Goal: Task Accomplishment & Management: Manage account settings

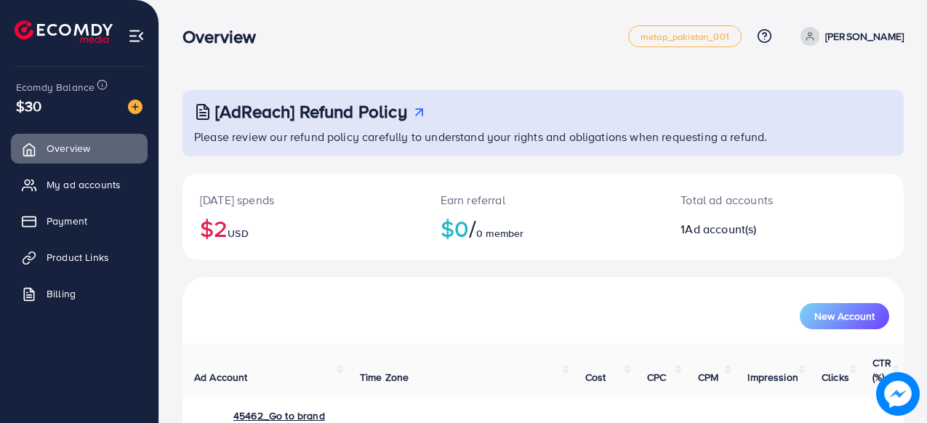
click at [825, 31] on p "[PERSON_NAME]" at bounding box center [864, 36] width 79 height 17
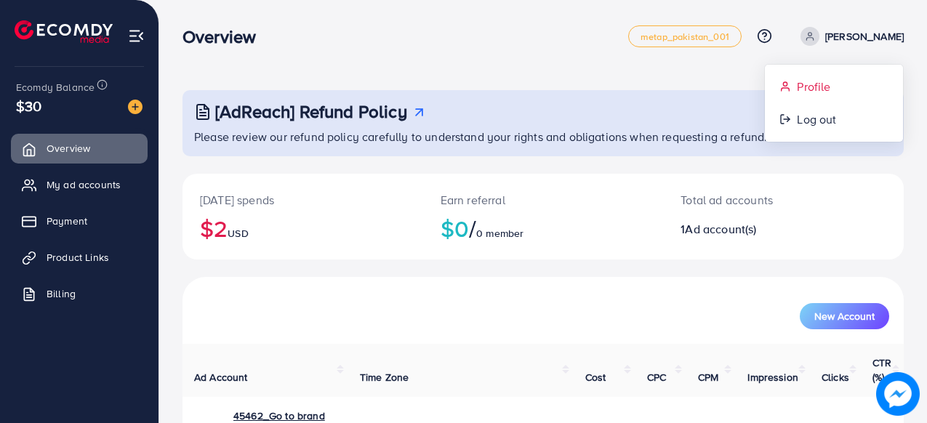
click at [814, 89] on span "Profile" at bounding box center [813, 86] width 33 height 17
select select "********"
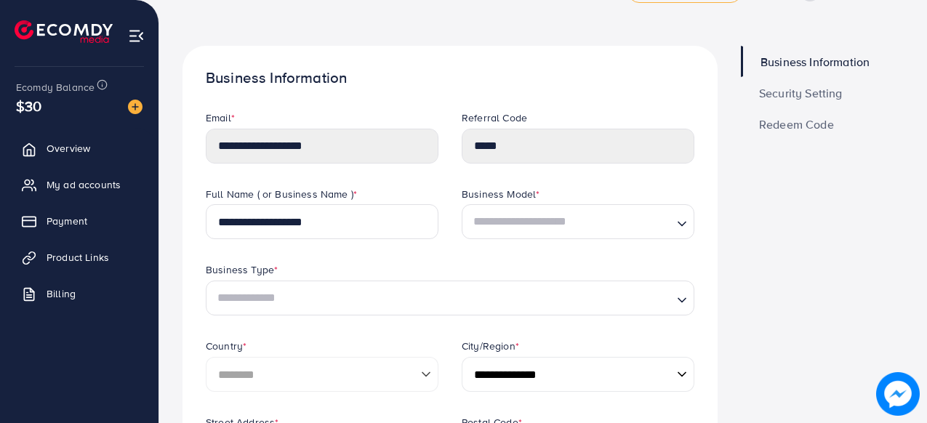
scroll to position [47, 0]
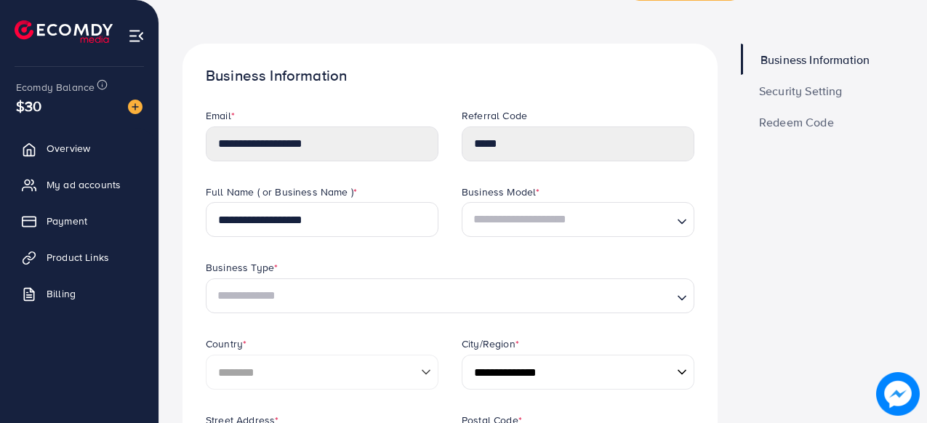
click at [823, 85] on span "Security Setting" at bounding box center [801, 91] width 84 height 12
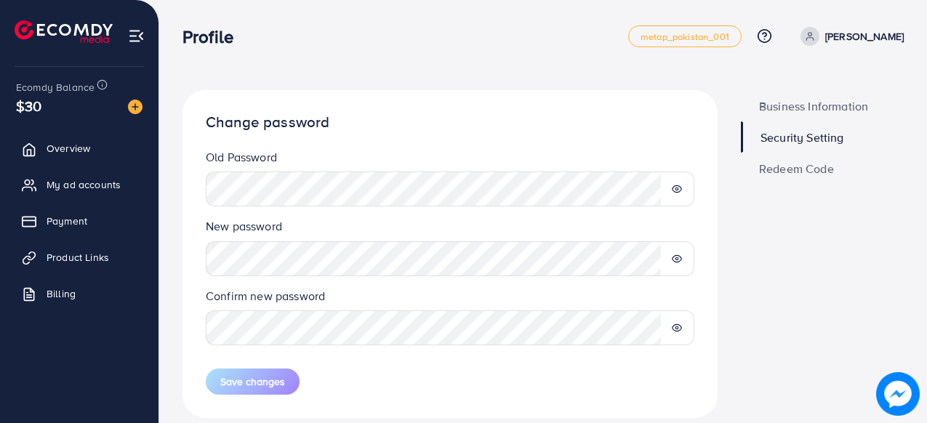
click at [815, 108] on span "Business Information" at bounding box center [813, 106] width 109 height 12
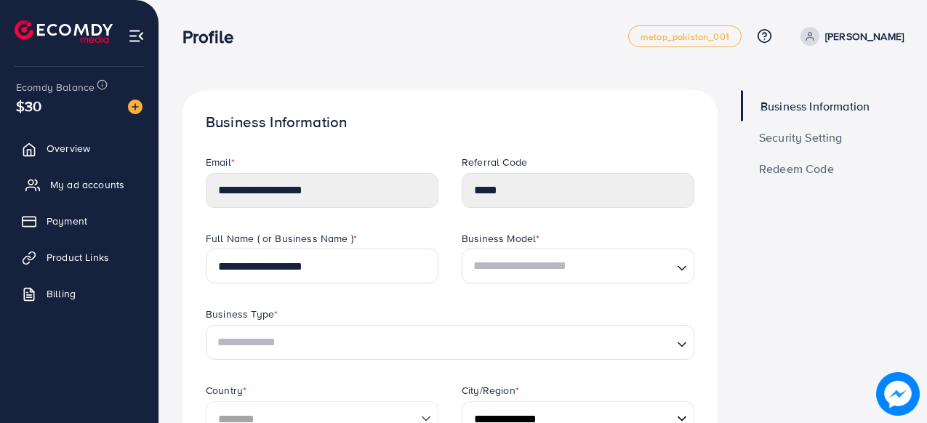
click at [100, 172] on link "My ad accounts" at bounding box center [79, 184] width 137 height 29
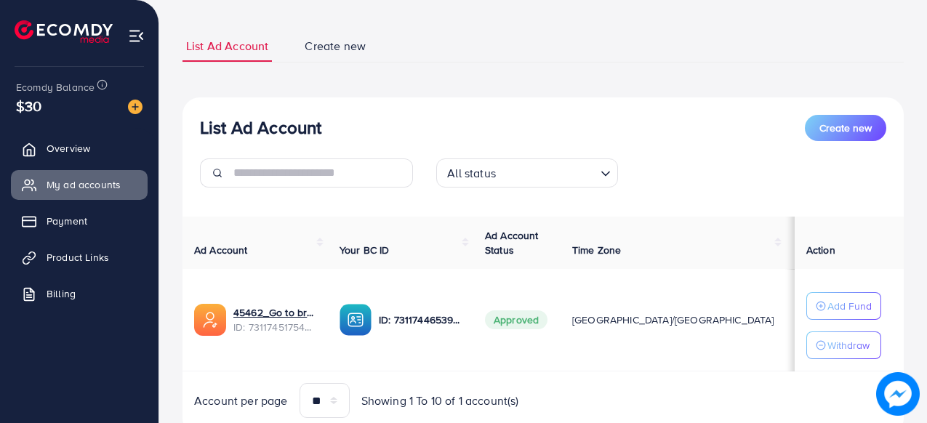
scroll to position [87, 0]
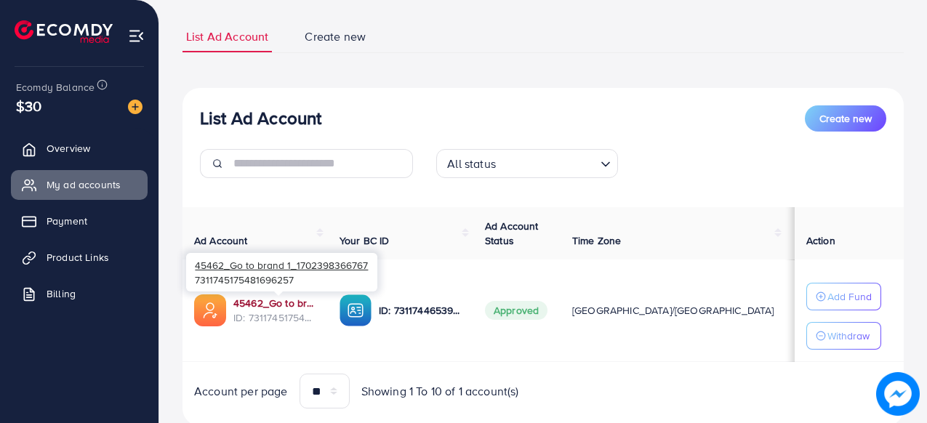
click at [287, 307] on link "45462_Go to brand 1_1702398366767" at bounding box center [274, 303] width 83 height 15
